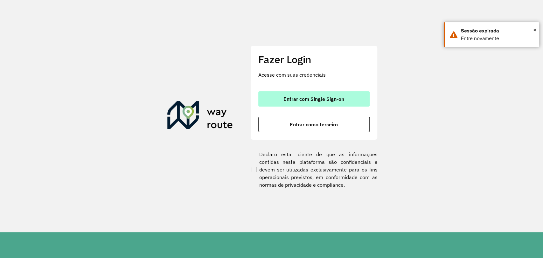
click at [305, 96] on span "Entrar com Single Sign-on" at bounding box center [313, 98] width 61 height 5
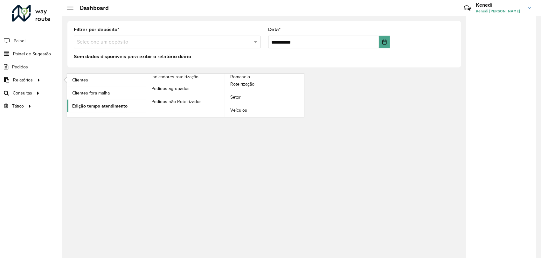
click at [94, 107] on span "Edição tempo atendimento" at bounding box center [99, 106] width 55 height 7
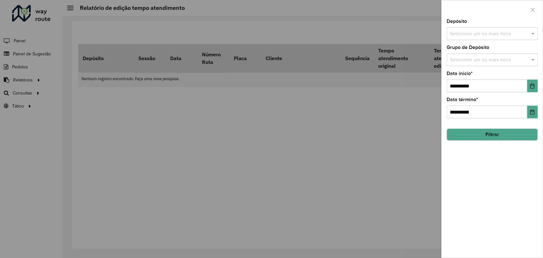
click at [493, 36] on input "text" at bounding box center [488, 34] width 81 height 8
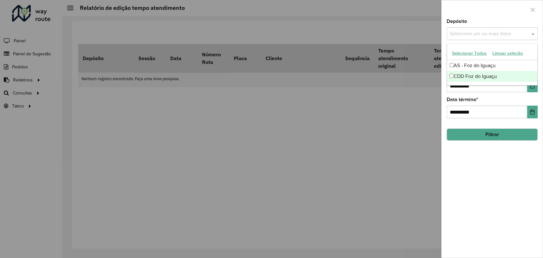
click at [455, 75] on div "CDD Foz do Iguaçu" at bounding box center [492, 76] width 90 height 11
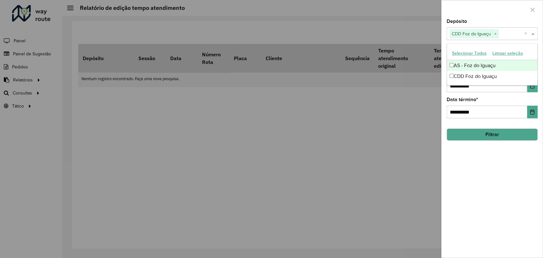
click at [540, 66] on div "**********" at bounding box center [492, 129] width 102 height 258
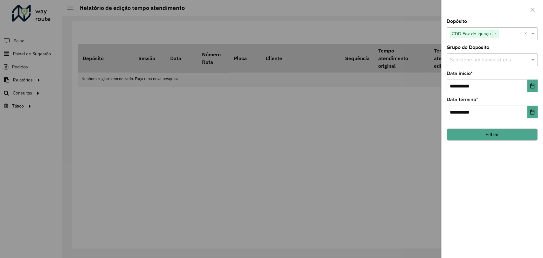
click at [501, 56] on input "text" at bounding box center [488, 60] width 81 height 8
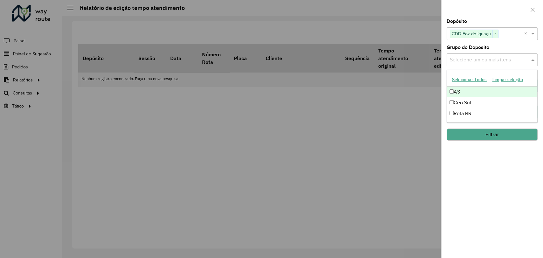
click at [456, 93] on div "AS" at bounding box center [492, 91] width 90 height 11
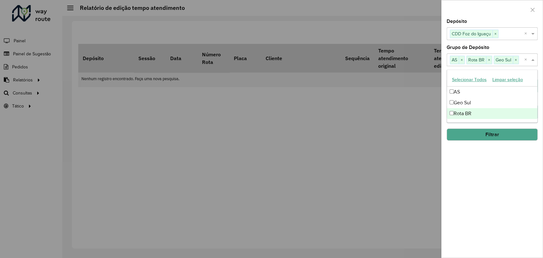
click at [483, 134] on button "Filtrar" at bounding box center [491, 134] width 91 height 12
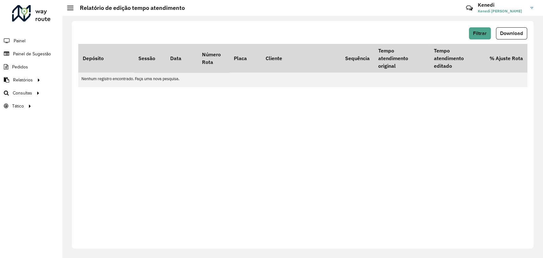
click at [504, 127] on div "Filtrar Download Depósito Sessão Data Número Rota Placa Cliente Sequência Tempo…" at bounding box center [302, 134] width 461 height 227
click at [89, 93] on span "Roteirização" at bounding box center [85, 93] width 26 height 7
click at [97, 95] on span "Roteirização" at bounding box center [85, 93] width 26 height 7
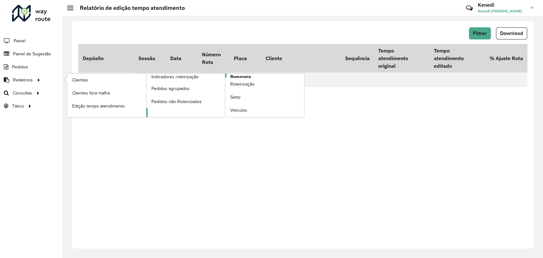
click at [246, 73] on span "Romaneio" at bounding box center [240, 76] width 21 height 7
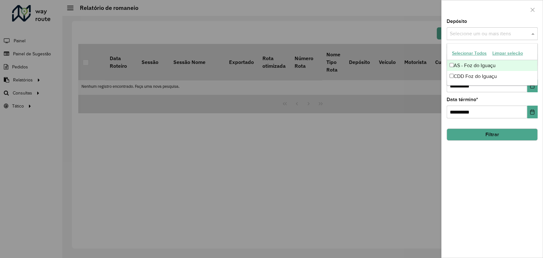
click at [496, 28] on div "Selecione um ou mais itens" at bounding box center [491, 33] width 91 height 13
click at [483, 77] on div "CDD Foz do Iguaçu" at bounding box center [492, 76] width 90 height 11
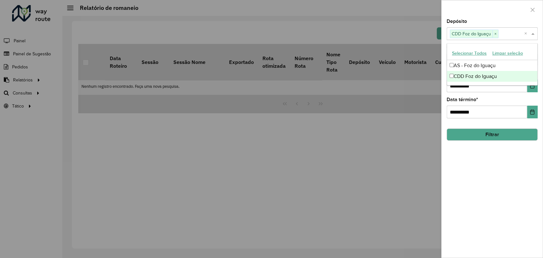
click at [496, 104] on div "**********" at bounding box center [491, 107] width 91 height 21
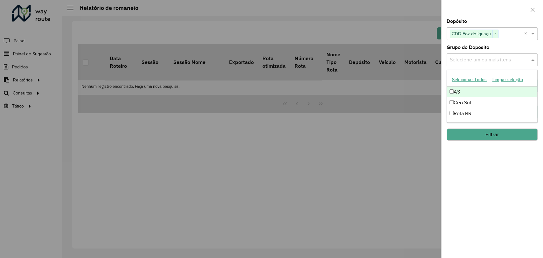
click at [499, 62] on input "text" at bounding box center [488, 60] width 81 height 8
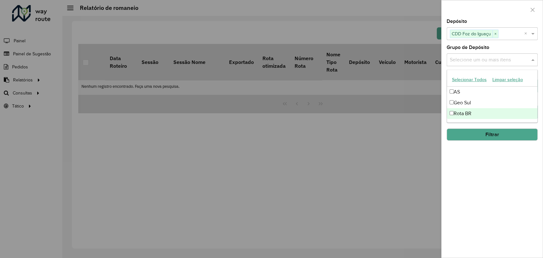
click at [473, 161] on div "**********" at bounding box center [491, 138] width 101 height 238
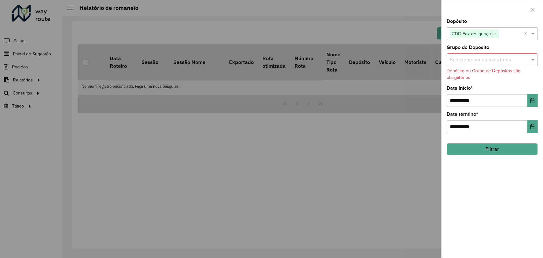
click at [494, 146] on button "Filtrar" at bounding box center [491, 149] width 91 height 12
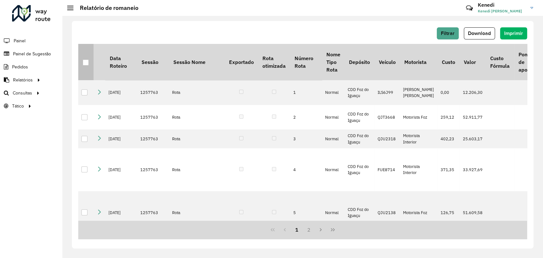
click at [89, 66] on th at bounding box center [85, 62] width 15 height 36
drag, startPoint x: 84, startPoint y: 60, endPoint x: 91, endPoint y: 62, distance: 7.1
click at [84, 60] on div at bounding box center [86, 62] width 6 height 6
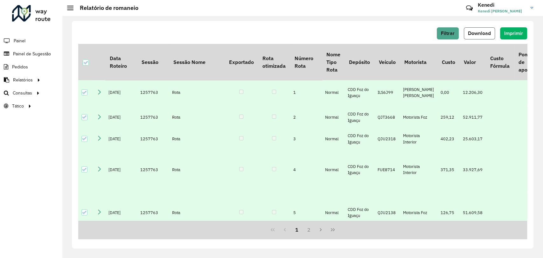
click at [474, 35] on span "Download" at bounding box center [479, 33] width 23 height 5
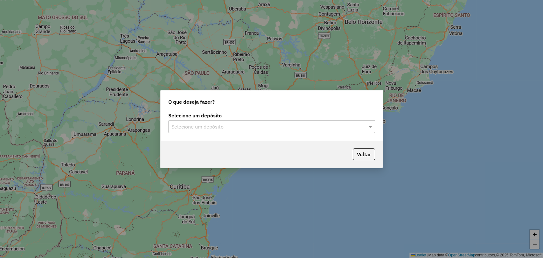
click at [353, 124] on input "text" at bounding box center [265, 127] width 188 height 8
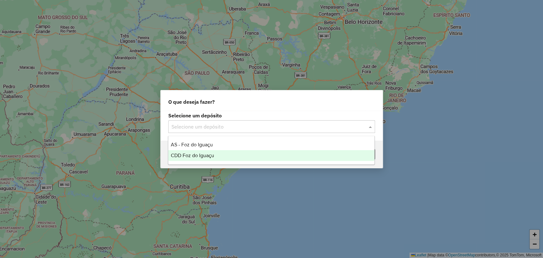
click at [201, 155] on span "CDD Foz do Iguaçu" at bounding box center [192, 155] width 43 height 5
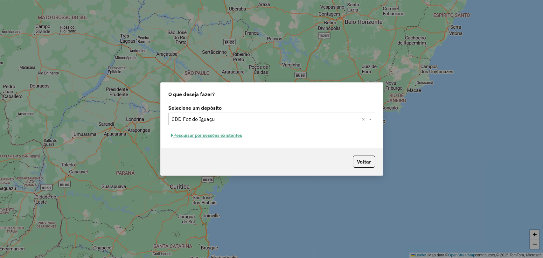
click at [228, 138] on button "Pesquisar por sessões existentes" at bounding box center [206, 135] width 77 height 10
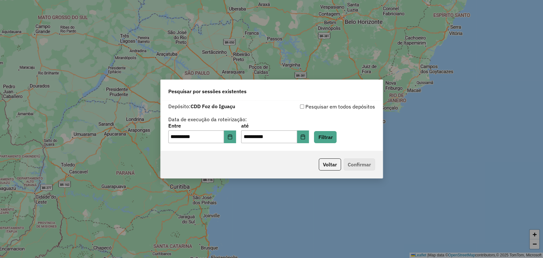
click at [346, 138] on div "**********" at bounding box center [271, 133] width 207 height 20
click at [335, 140] on button "Filtrar" at bounding box center [325, 137] width 23 height 12
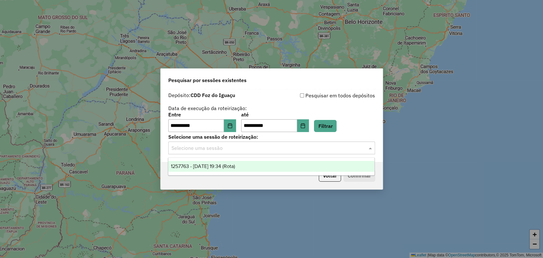
click at [283, 148] on input "text" at bounding box center [265, 148] width 188 height 8
click at [250, 166] on div "1257763 - [DATE] 19:34 (Rota)" at bounding box center [271, 166] width 206 height 11
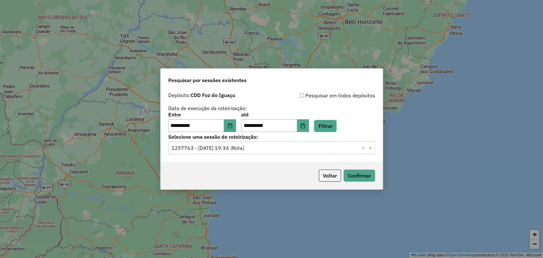
click at [452, 137] on div "**********" at bounding box center [271, 129] width 543 height 258
click at [371, 90] on div "**********" at bounding box center [272, 125] width 222 height 73
click at [378, 79] on div "Pesquisar por sessões existentes" at bounding box center [272, 79] width 222 height 20
click at [378, 79] on div "Pesquisar por sessões existentes" at bounding box center [271, 78] width 222 height 20
click at [468, 107] on div "**********" at bounding box center [271, 129] width 543 height 258
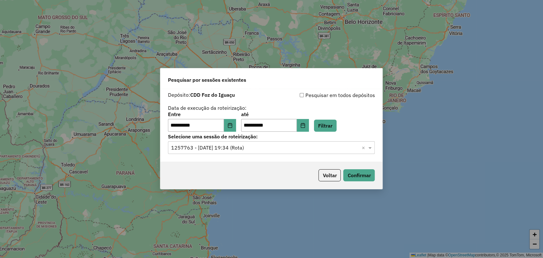
drag, startPoint x: 467, startPoint y: 110, endPoint x: 366, endPoint y: 168, distance: 116.0
click at [464, 112] on div "**********" at bounding box center [271, 129] width 543 height 258
click at [366, 168] on div "Voltar Confirmar" at bounding box center [271, 174] width 222 height 27
click at [334, 177] on button "Voltar" at bounding box center [329, 175] width 22 height 12
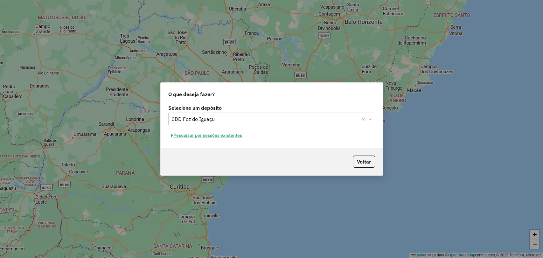
drag, startPoint x: 440, startPoint y: 109, endPoint x: 433, endPoint y: 113, distance: 7.7
click at [440, 109] on div "O que deseja fazer? Selecione um depósito Selecione um depósito × CDD Foz do Ig…" at bounding box center [271, 129] width 543 height 258
click at [291, 59] on div "O que deseja fazer? Selecione um depósito Selecione um depósito × CDD Foz do Ig…" at bounding box center [271, 129] width 543 height 258
